Goal: Check status: Check status

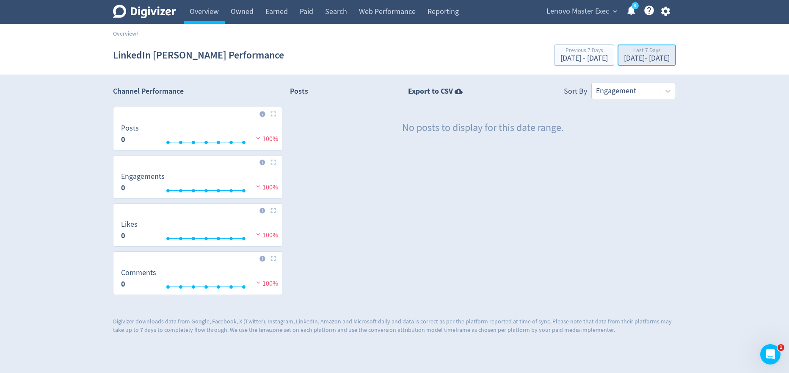
click at [629, 55] on div "[DATE] - [DATE]" at bounding box center [647, 59] width 46 height 8
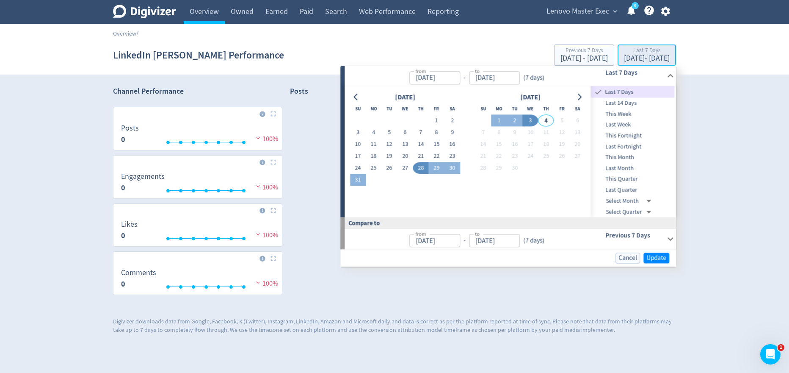
type input "[DATE]"
click at [619, 148] on span "Last Fortnight" at bounding box center [633, 146] width 84 height 9
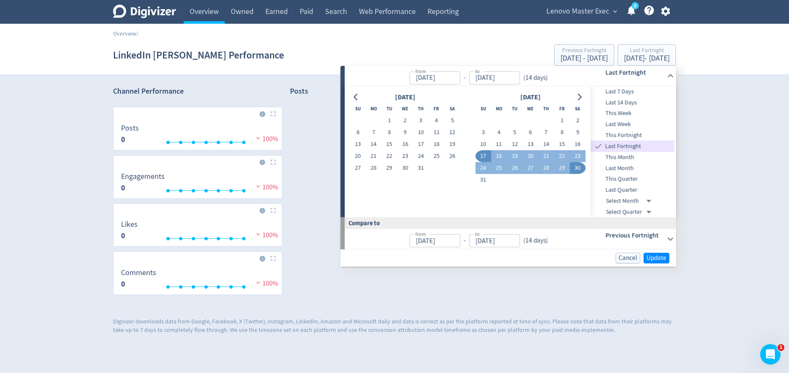
type input "[DATE]"
click at [654, 257] on span "Update" at bounding box center [657, 257] width 20 height 6
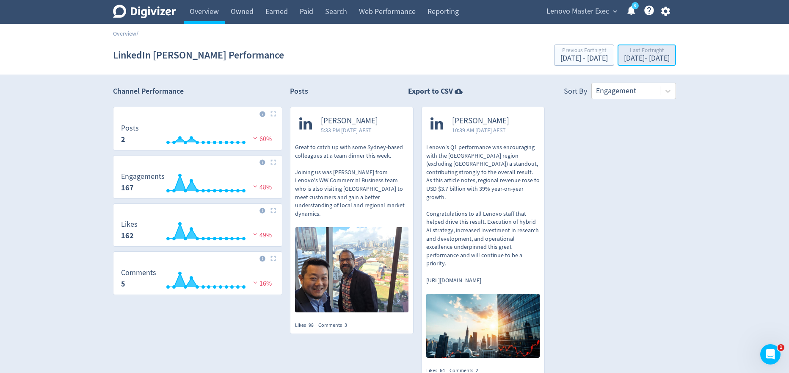
click at [632, 55] on div "[DATE] - [DATE]" at bounding box center [647, 59] width 46 height 8
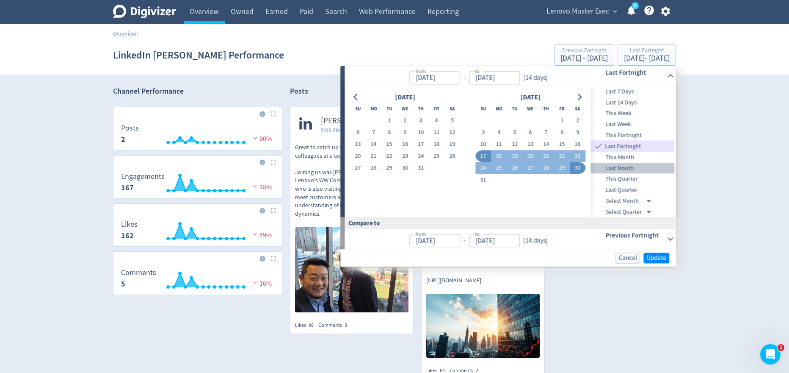
click at [631, 165] on span "Last Month" at bounding box center [633, 167] width 84 height 9
type input "[DATE]"
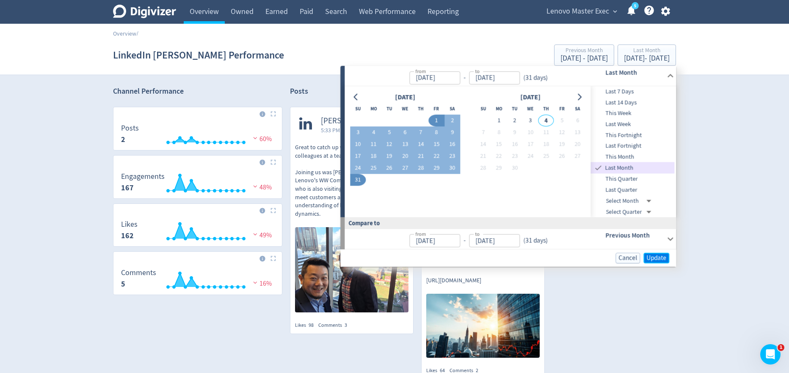
click at [650, 255] on span "Update" at bounding box center [657, 257] width 20 height 6
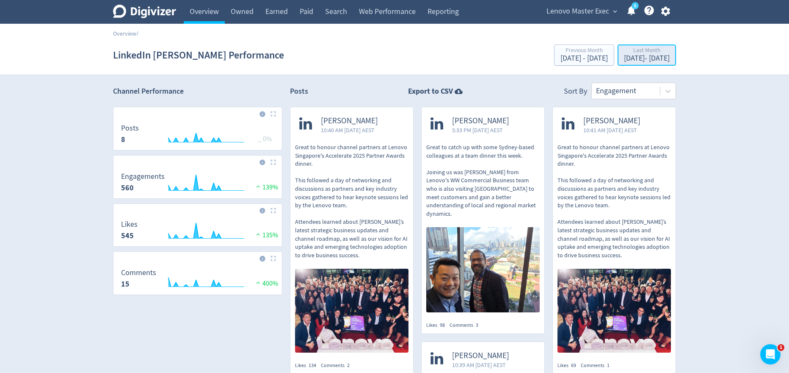
click at [637, 59] on div "[DATE] - [DATE]" at bounding box center [647, 59] width 46 height 8
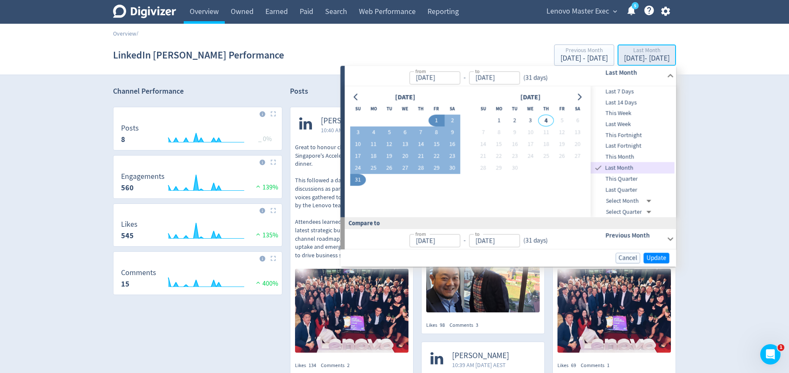
type input "[DATE]"
click at [448, 79] on input "[DATE]" at bounding box center [434, 77] width 51 height 13
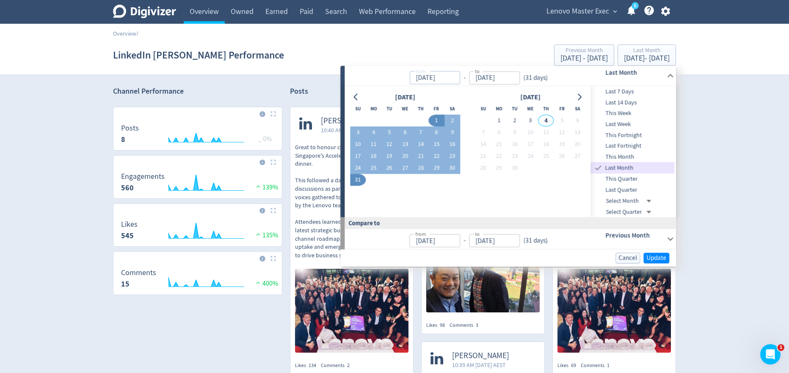
click at [431, 77] on input "[DATE]" at bounding box center [434, 77] width 51 height 13
type input "[DATE]"
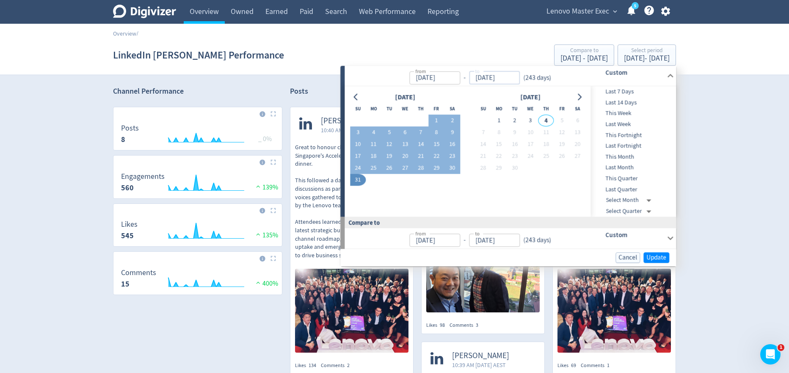
click at [510, 80] on input "[DATE]" at bounding box center [494, 77] width 51 height 13
type input "[DATE]"
click at [652, 257] on span "Update" at bounding box center [657, 257] width 20 height 6
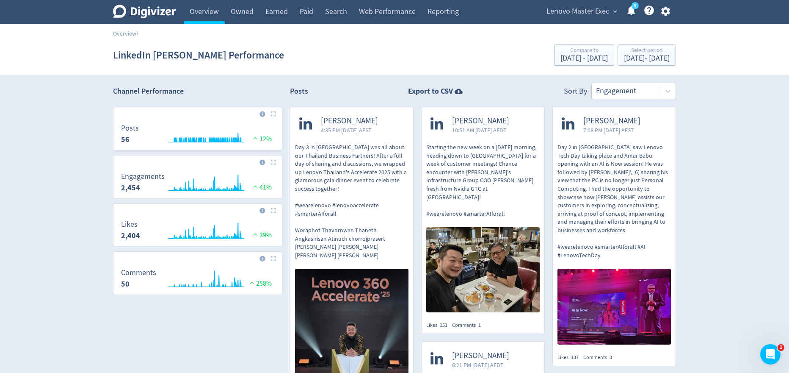
click at [593, 18] on div "Lenovo Master Exec expand_more 5 Help Center - Searchable support on using Digi…" at bounding box center [606, 12] width 139 height 24
click at [592, 13] on span "Lenovo Master Exec" at bounding box center [578, 12] width 63 height 14
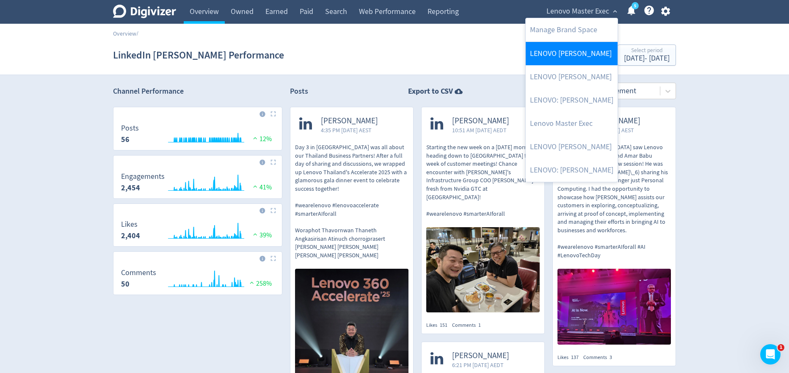
click at [573, 56] on link "LENOVO [PERSON_NAME]" at bounding box center [572, 53] width 92 height 23
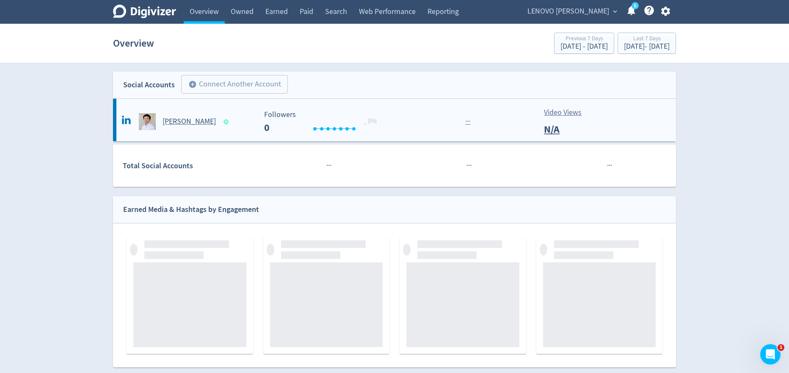
click at [176, 122] on h5 "[PERSON_NAME]" at bounding box center [189, 121] width 53 height 10
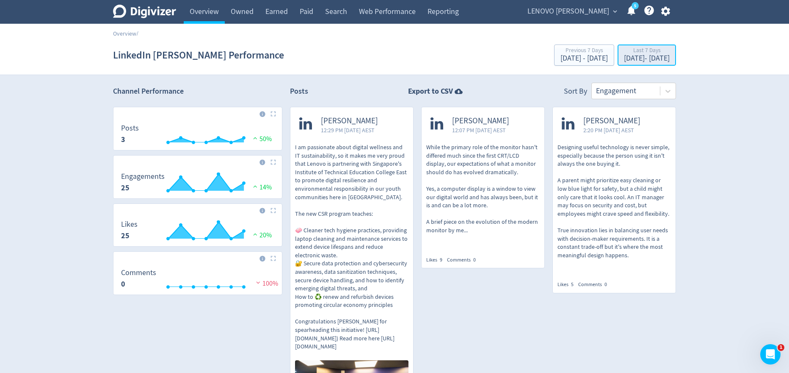
click at [631, 59] on div "[DATE] - [DATE]" at bounding box center [647, 59] width 46 height 8
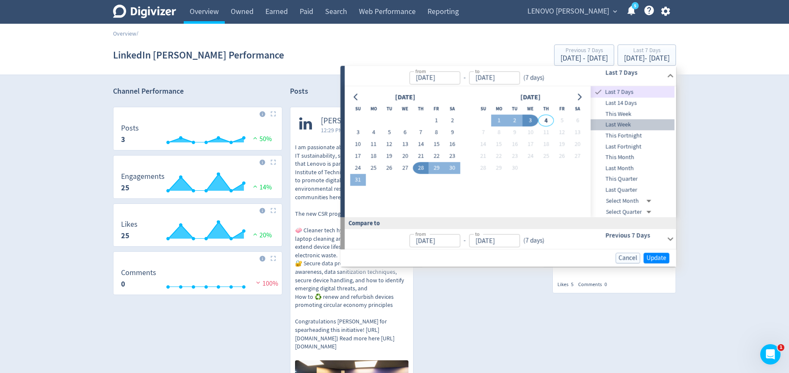
click at [636, 122] on span "Last Week" at bounding box center [633, 124] width 84 height 9
type input "[DATE]"
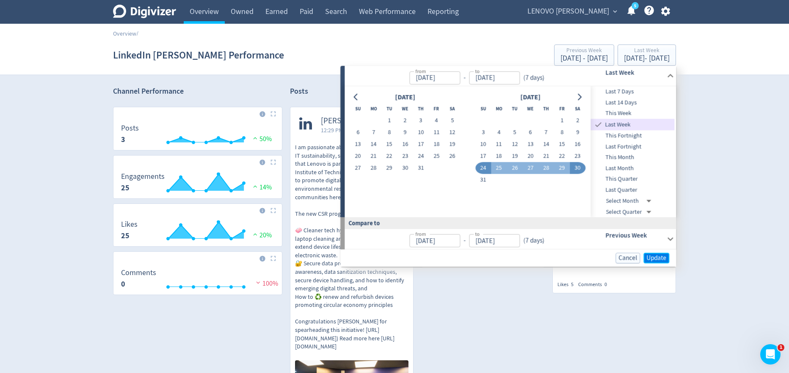
click at [659, 260] on span "Update" at bounding box center [657, 257] width 20 height 6
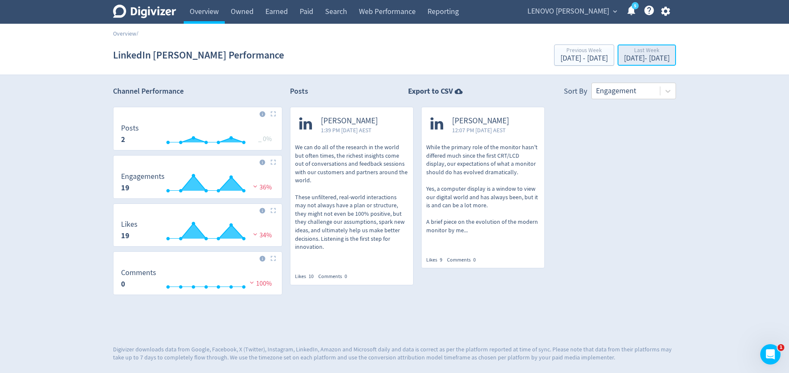
click at [652, 58] on div "[DATE] - [DATE]" at bounding box center [647, 59] width 46 height 8
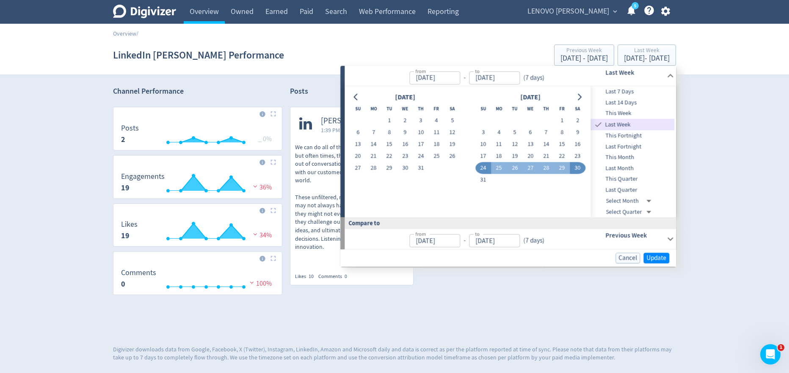
click at [634, 186] on span "Last Quarter" at bounding box center [633, 189] width 84 height 9
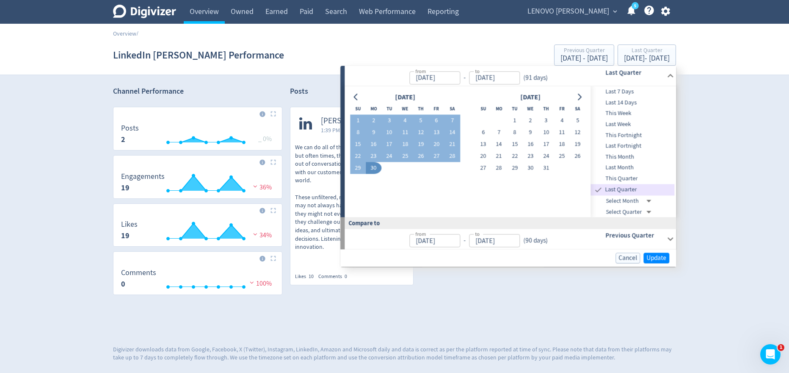
type input "[DATE]"
click at [659, 254] on span "Update" at bounding box center [657, 257] width 20 height 6
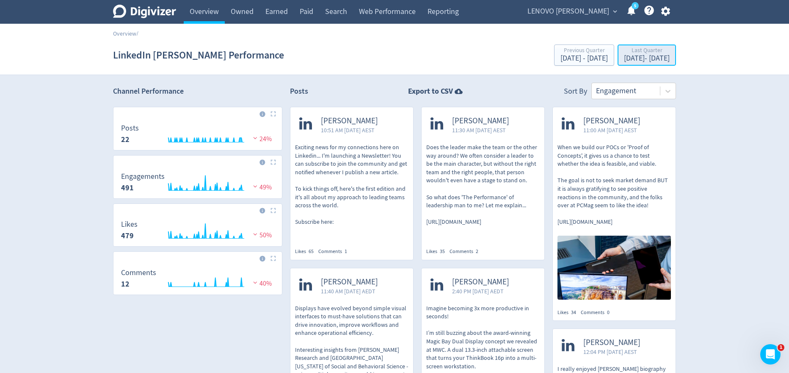
click at [632, 52] on div "Last Quarter" at bounding box center [647, 50] width 46 height 7
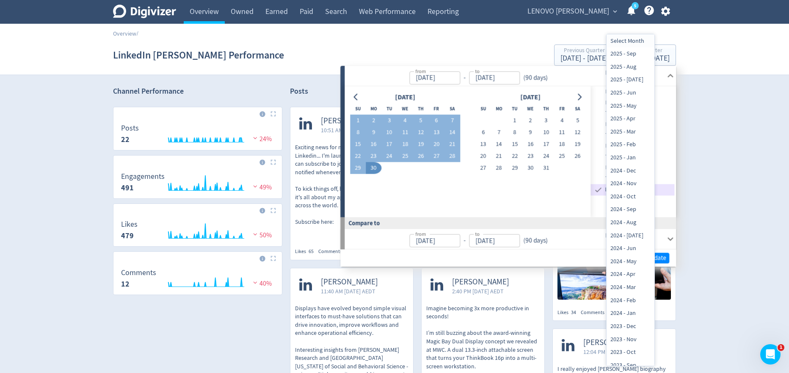
scroll to position [18, 0]
click at [711, 167] on div at bounding box center [394, 186] width 789 height 373
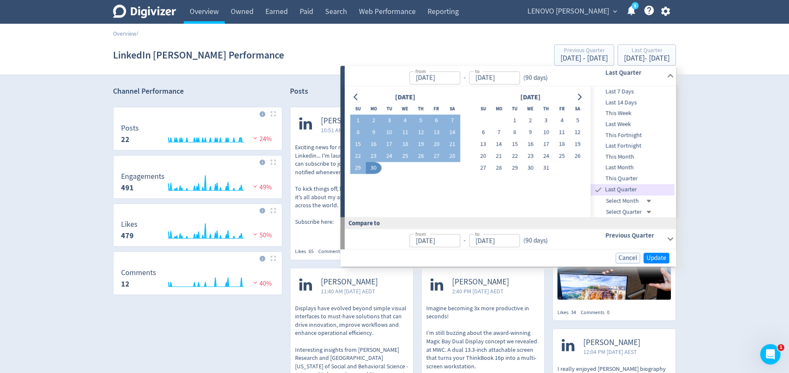
click at [638, 179] on span "This Quarter" at bounding box center [633, 178] width 84 height 9
type input "[DATE]"
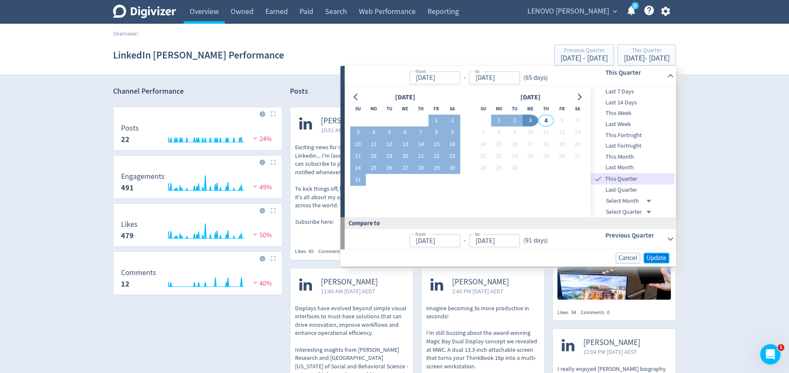
click at [661, 254] on span "Update" at bounding box center [657, 257] width 20 height 6
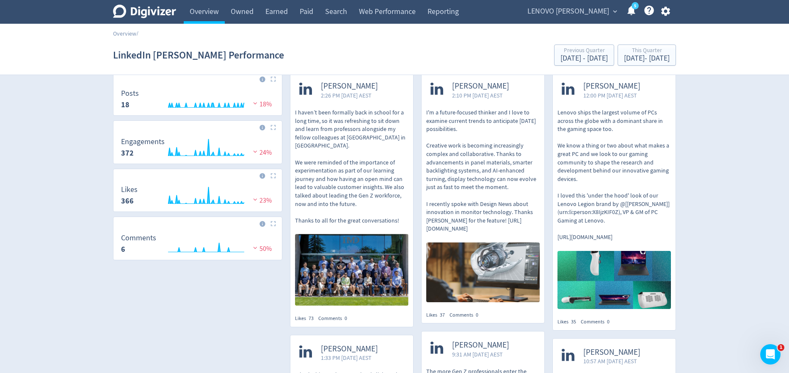
scroll to position [7, 0]
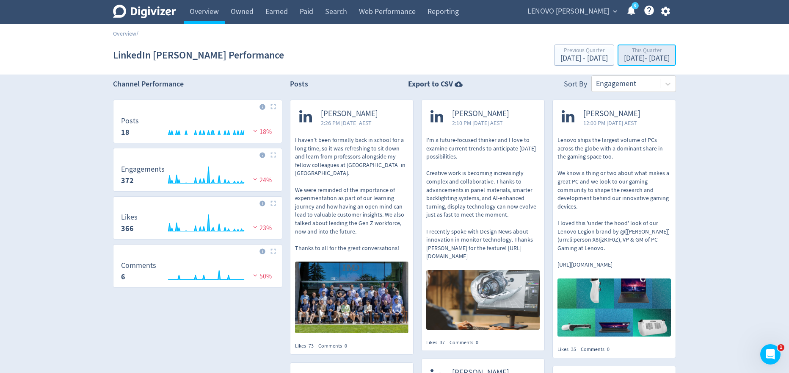
click at [624, 61] on div "[DATE] - [DATE]" at bounding box center [647, 59] width 46 height 8
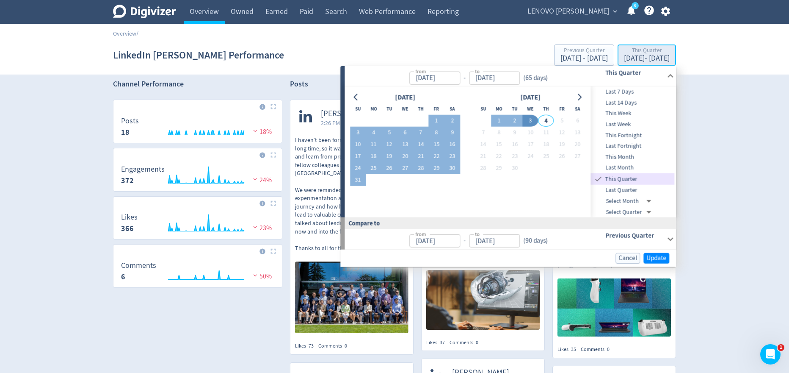
type input "[DATE]"
click at [622, 113] on span "This Week" at bounding box center [633, 113] width 84 height 9
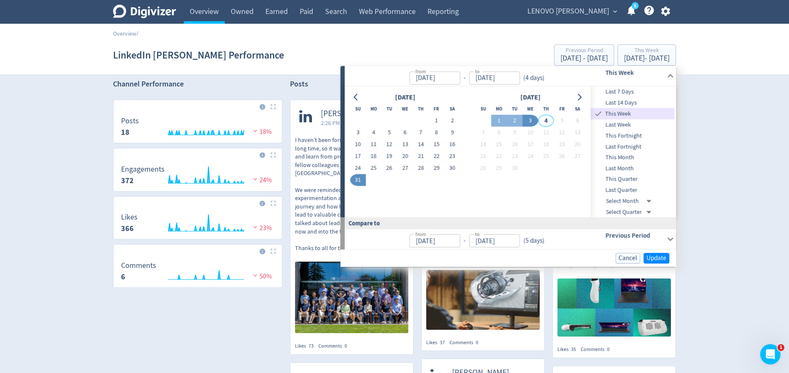
type input "[DATE]"
click at [654, 255] on span "Update" at bounding box center [657, 258] width 20 height 6
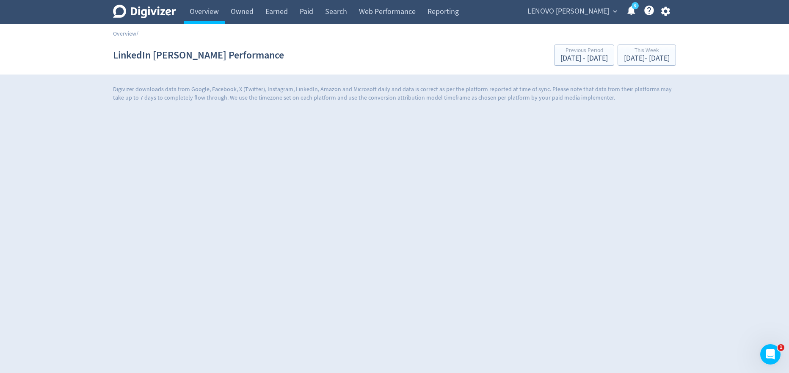
scroll to position [0, 0]
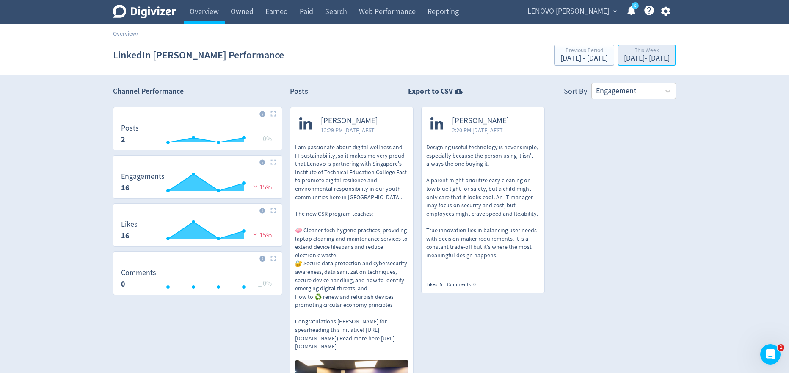
click at [637, 61] on div "[DATE] - [DATE]" at bounding box center [647, 59] width 46 height 8
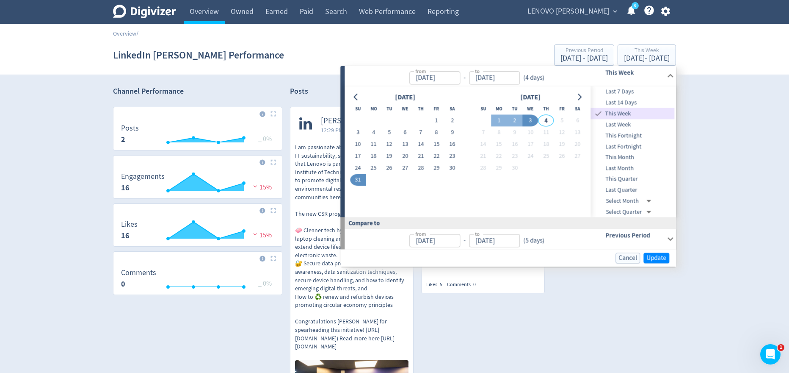
click at [629, 126] on span "Last Week" at bounding box center [633, 124] width 84 height 9
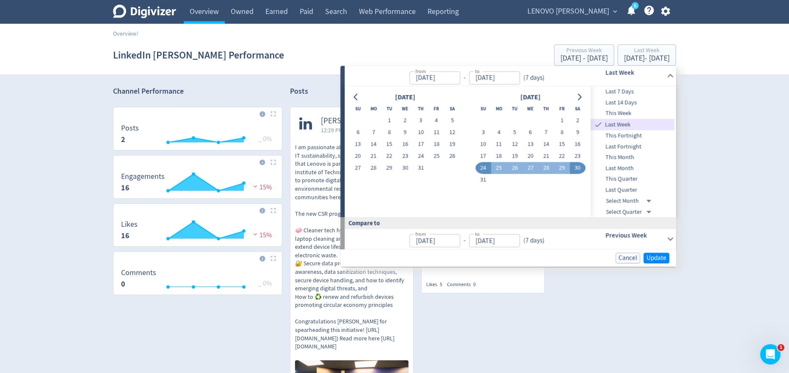
type input "[DATE]"
click at [661, 259] on span "Update" at bounding box center [657, 257] width 20 height 6
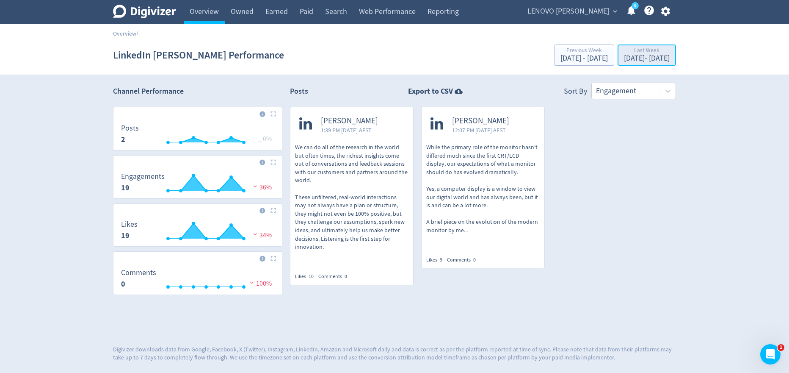
click at [635, 55] on div "[DATE] - [DATE]" at bounding box center [647, 59] width 46 height 8
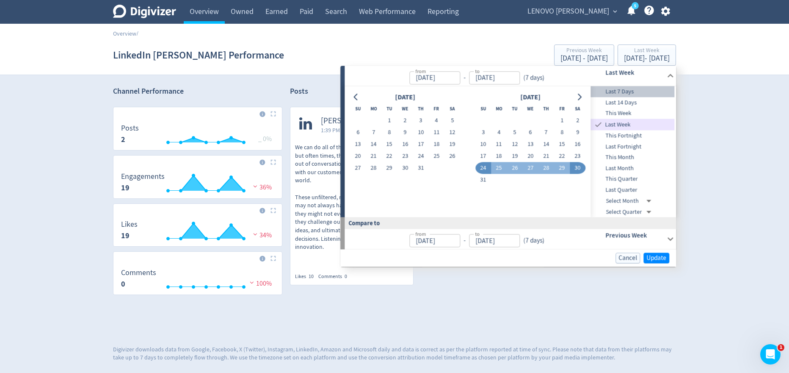
click at [620, 91] on span "Last 7 Days" at bounding box center [633, 91] width 84 height 9
type input "[DATE]"
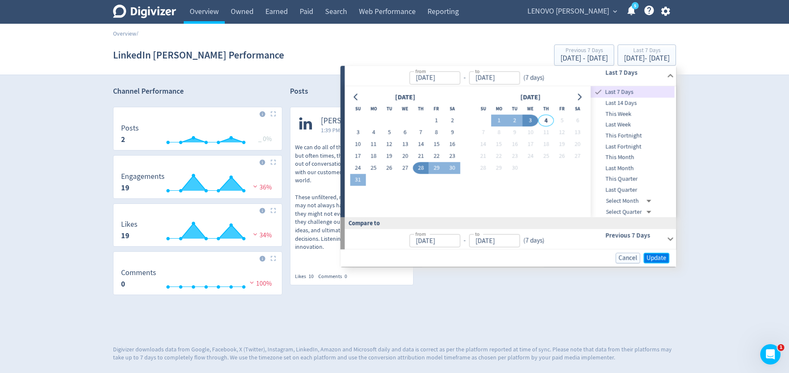
click at [660, 258] on span "Update" at bounding box center [657, 257] width 20 height 6
